Goal: Task Accomplishment & Management: Manage account settings

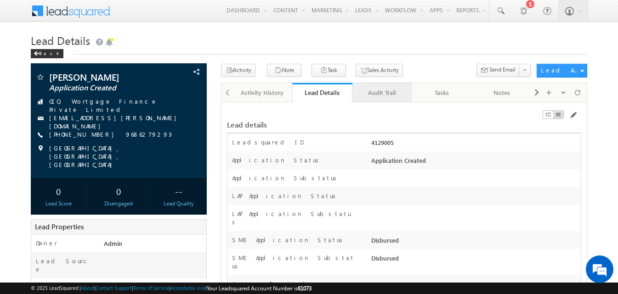
click at [393, 95] on div "Audit Trail" at bounding box center [382, 92] width 44 height 11
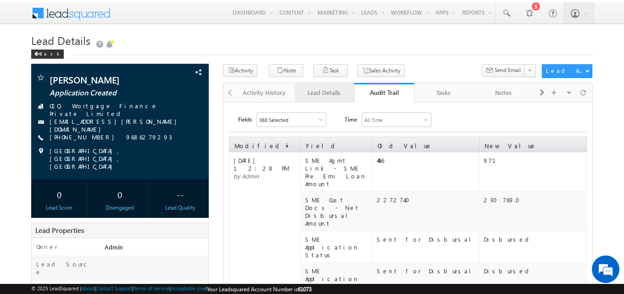
click at [333, 97] on div "Lead Details" at bounding box center [324, 92] width 44 height 11
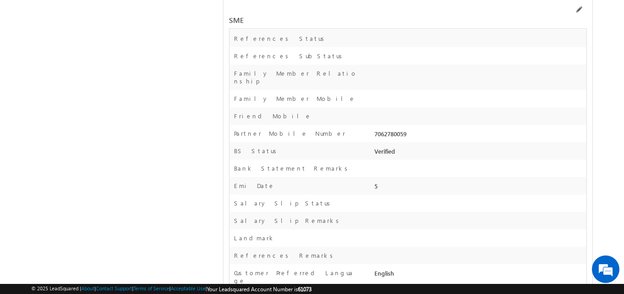
scroll to position [11800, 0]
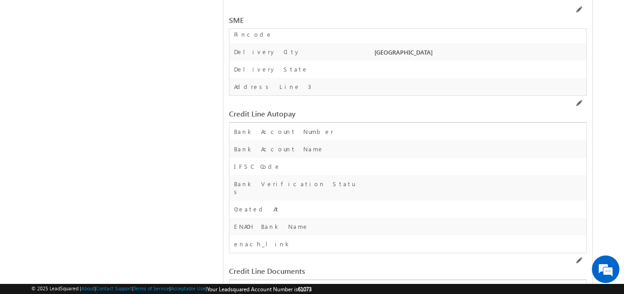
drag, startPoint x: 449, startPoint y: 148, endPoint x: 473, endPoint y: 148, distance: 23.9
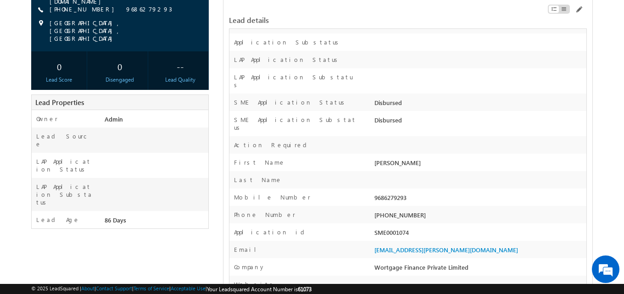
scroll to position [0, 0]
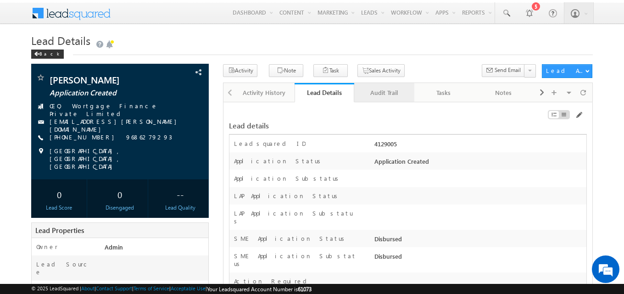
click at [387, 96] on div "Audit Trail" at bounding box center [384, 92] width 44 height 11
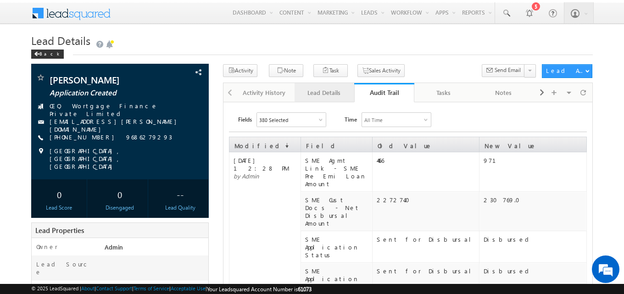
click at [318, 93] on div "Lead Details" at bounding box center [324, 92] width 44 height 11
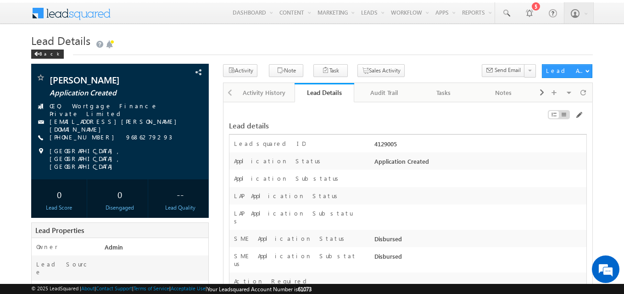
scroll to position [11808, 0]
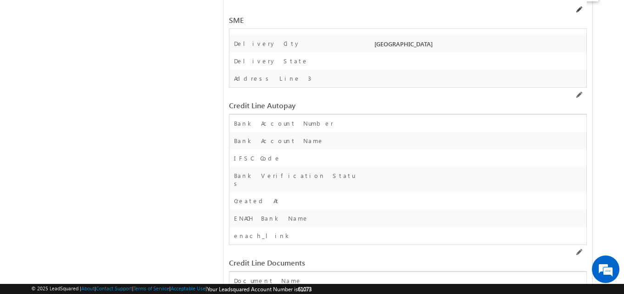
click at [578, 10] on span at bounding box center [578, 9] width 7 height 7
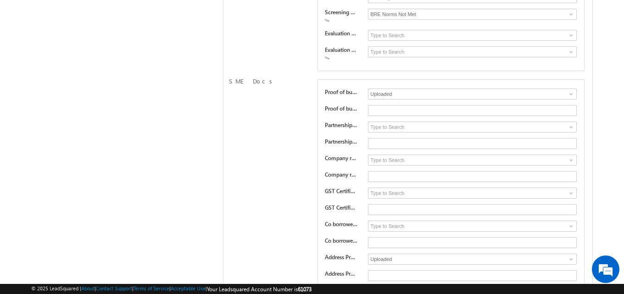
scroll to position [10958, 0]
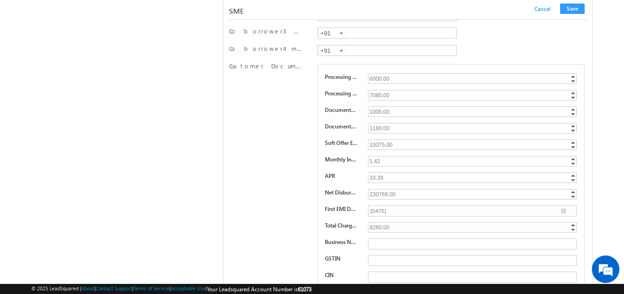
click at [408, 145] on div "10075.00" at bounding box center [473, 145] width 210 height 11
click at [371, 148] on input "10075" at bounding box center [472, 145] width 209 height 11
type input "23443"
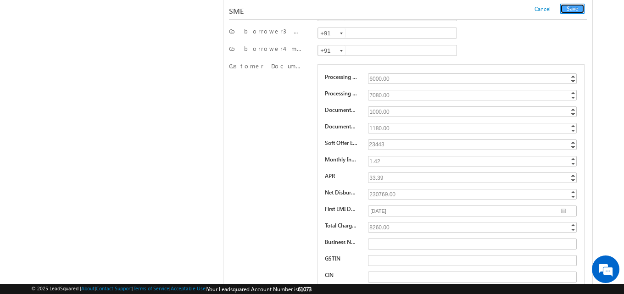
click at [571, 9] on button "Save" at bounding box center [573, 9] width 24 height 10
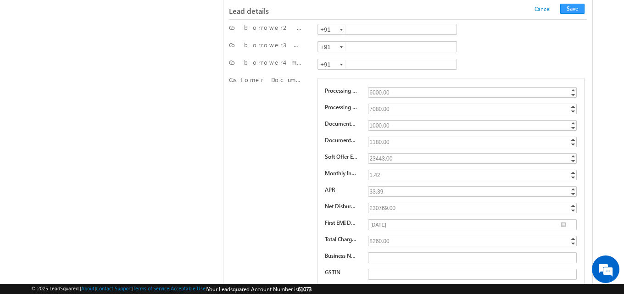
scroll to position [155, 0]
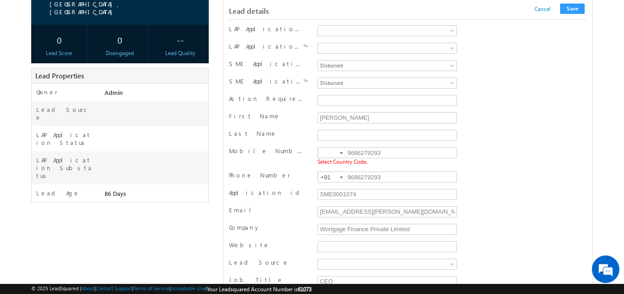
click at [342, 154] on div at bounding box center [341, 153] width 3 height 2
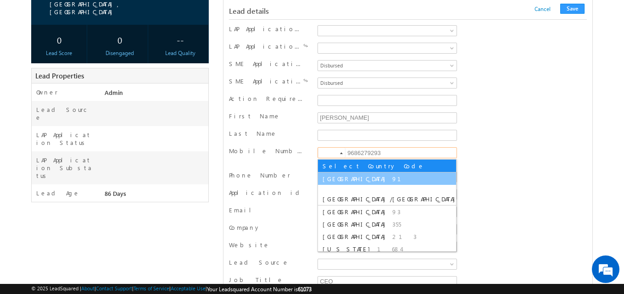
click at [336, 180] on span "[GEOGRAPHIC_DATA]" at bounding box center [356, 179] width 67 height 8
type input "+91"
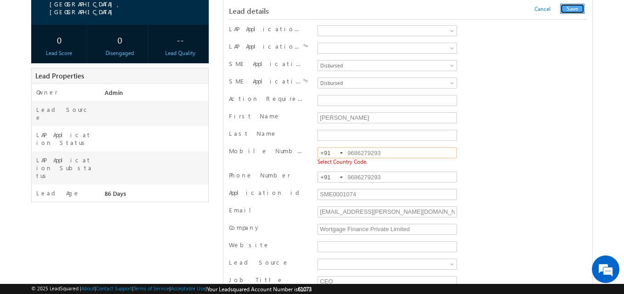
click at [572, 10] on button "Save" at bounding box center [573, 9] width 24 height 10
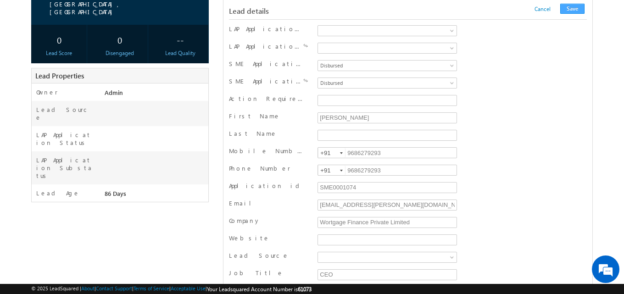
scroll to position [924, 0]
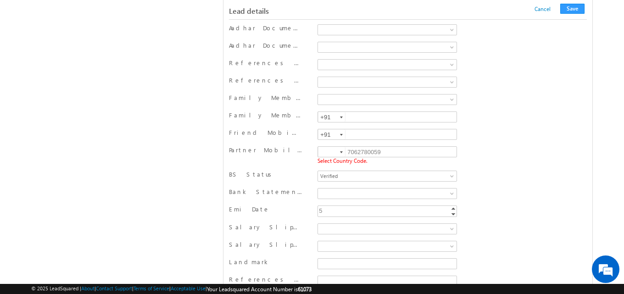
click at [343, 152] on div at bounding box center [341, 153] width 3 height 2
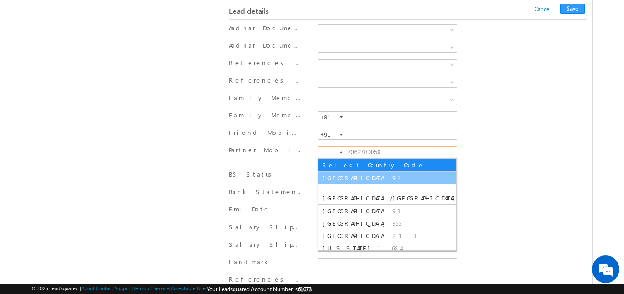
click at [331, 178] on span "[GEOGRAPHIC_DATA]" at bounding box center [356, 178] width 67 height 8
type input "+91"
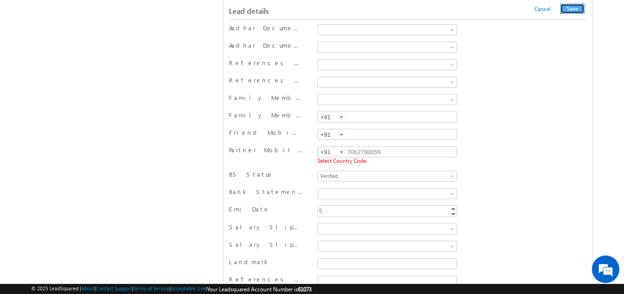
click at [578, 6] on button "Save" at bounding box center [573, 9] width 24 height 10
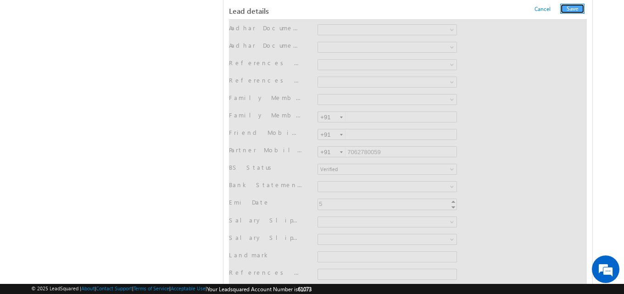
scroll to position [0, 0]
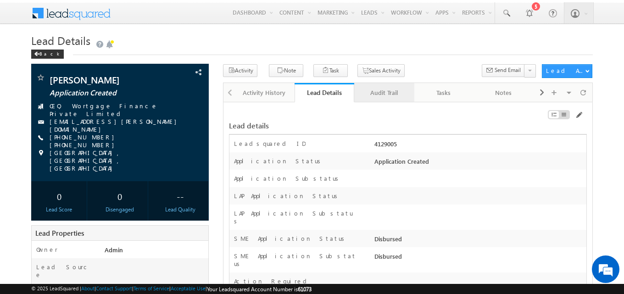
click at [388, 97] on div "Audit Trail" at bounding box center [384, 92] width 44 height 11
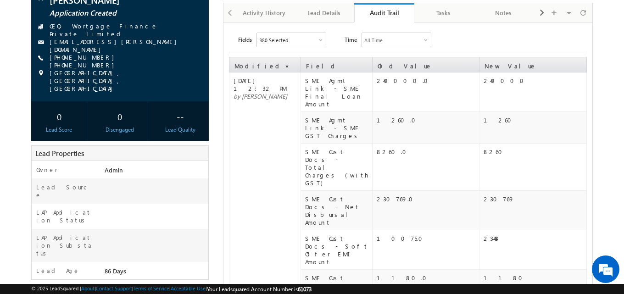
scroll to position [79, 0]
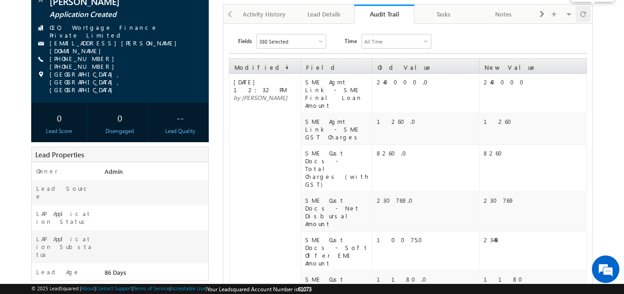
click at [585, 15] on span at bounding box center [584, 14] width 6 height 16
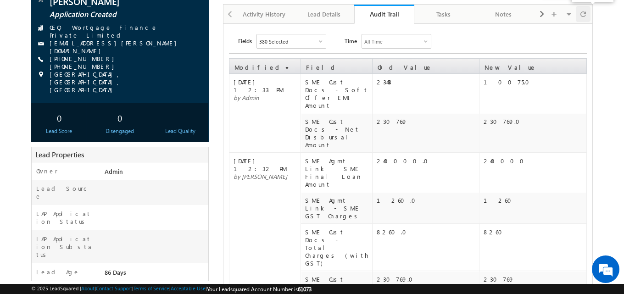
click at [582, 16] on span at bounding box center [584, 14] width 6 height 16
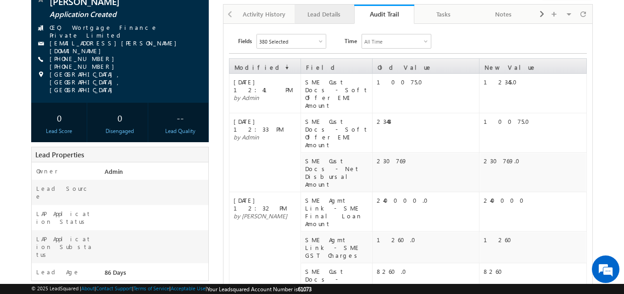
click at [328, 15] on div "Lead Details" at bounding box center [324, 14] width 44 height 11
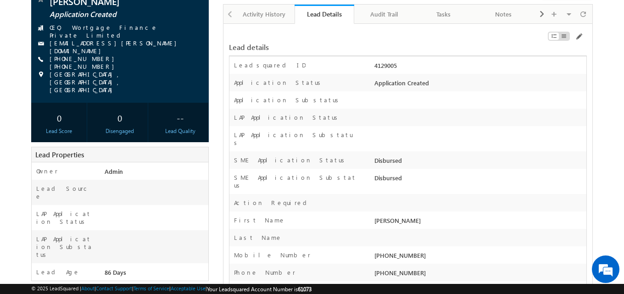
click at [379, 66] on div "4129005" at bounding box center [479, 67] width 214 height 13
click at [378, 66] on div "4129005" at bounding box center [479, 67] width 214 height 13
click at [390, 67] on div "4129005" at bounding box center [479, 67] width 214 height 13
copy div "4129005"
